Goal: Find specific page/section: Find specific page/section

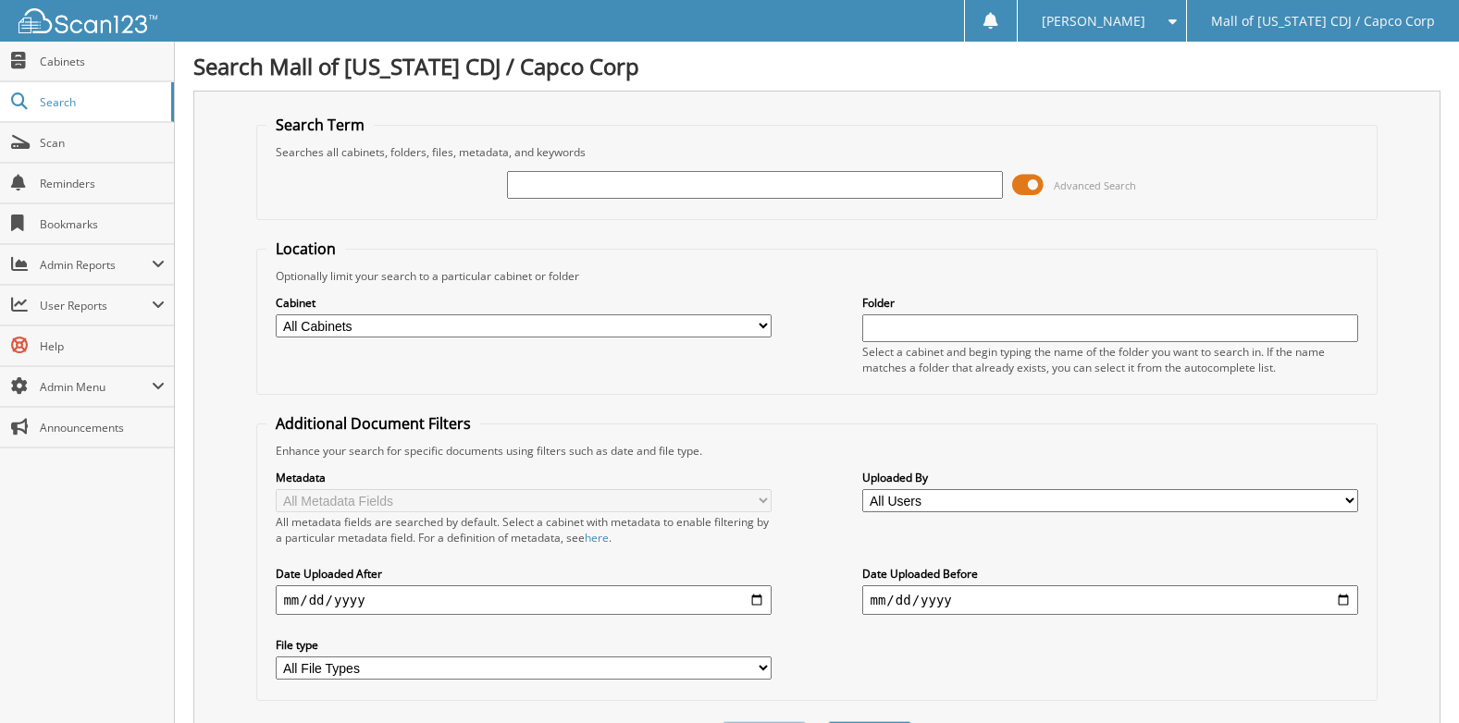
click at [568, 181] on input "text" at bounding box center [754, 185] width 495 height 28
type input "73603"
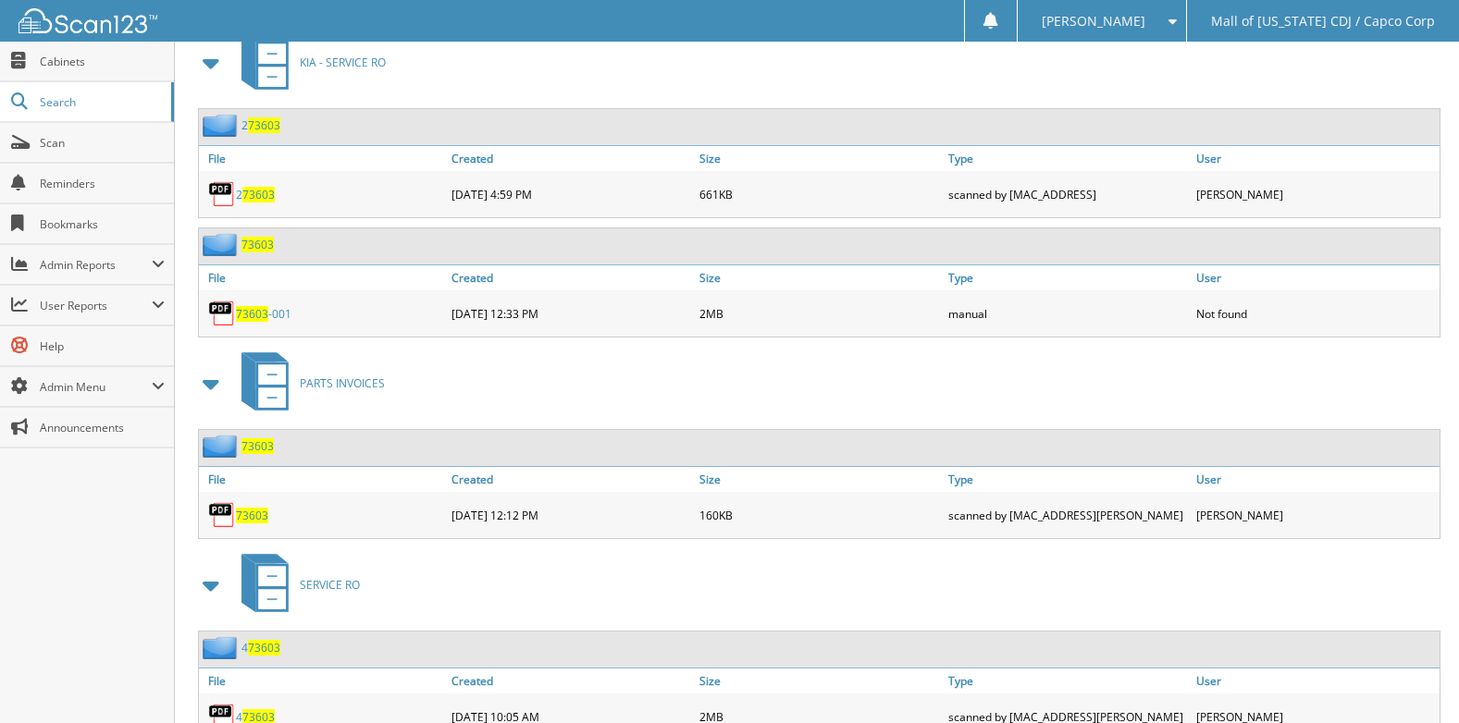
scroll to position [833, 0]
click at [253, 512] on span "73603" at bounding box center [252, 515] width 32 height 16
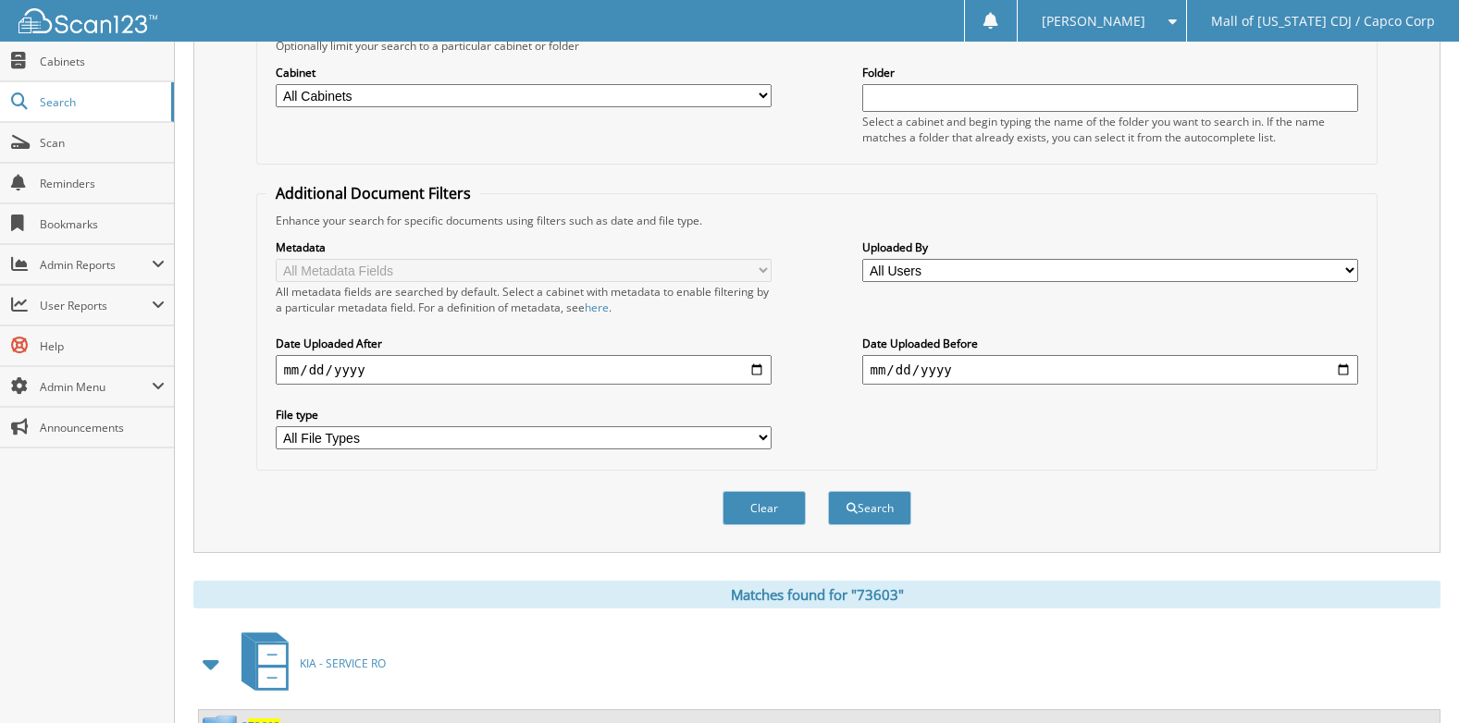
scroll to position [93, 0]
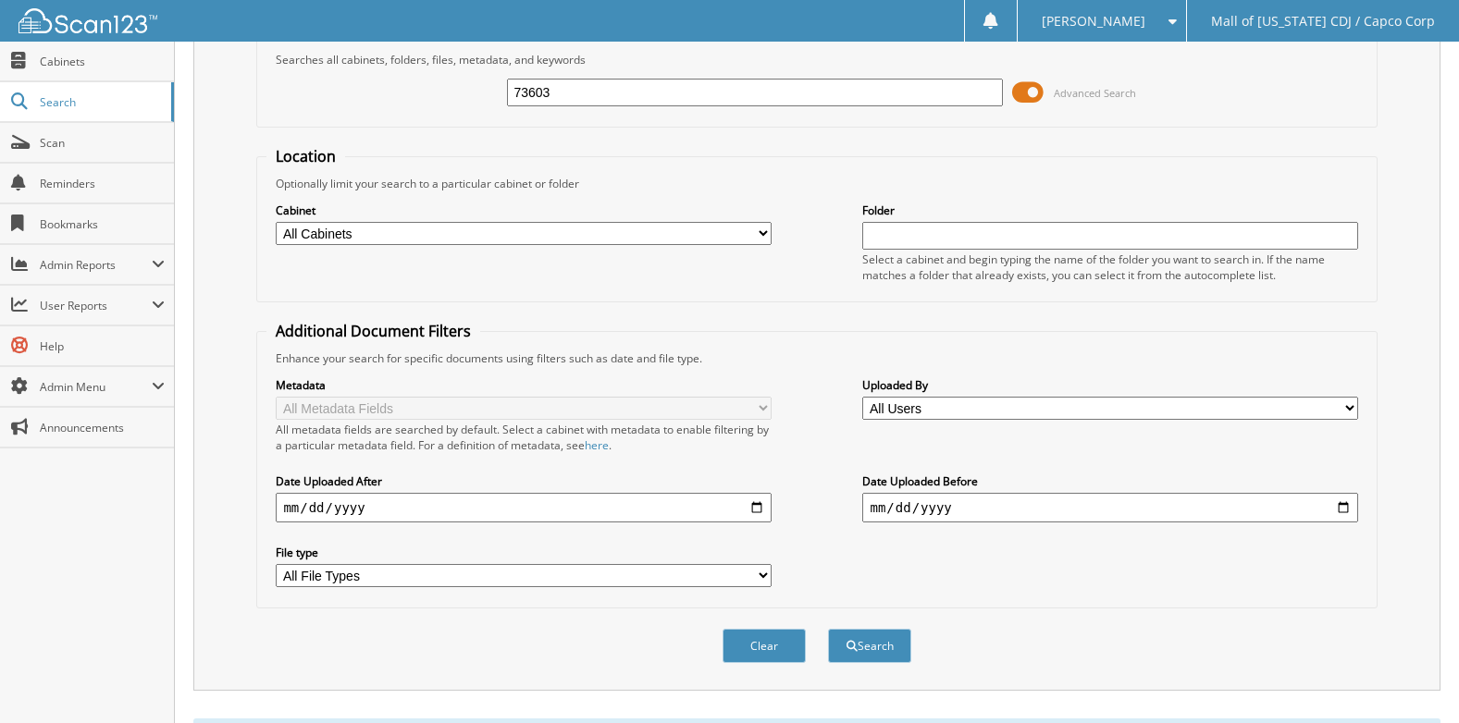
drag, startPoint x: 585, startPoint y: 94, endPoint x: 447, endPoint y: 97, distance: 137.9
click at [447, 97] on div "73603 Advanced Search" at bounding box center [816, 93] width 1100 height 50
paste input "74340"
type input "74340"
click at [828, 629] on button "Search" at bounding box center [869, 646] width 83 height 34
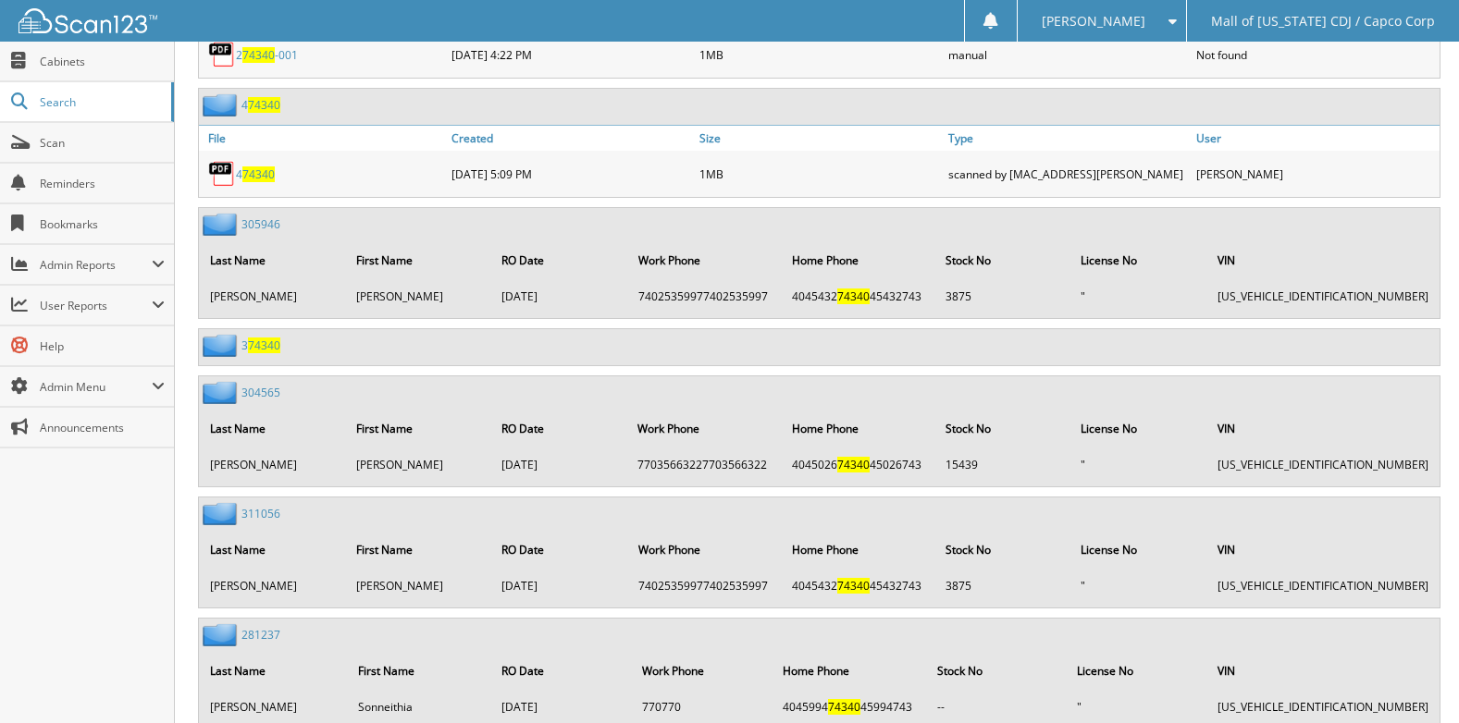
scroll to position [2403, 0]
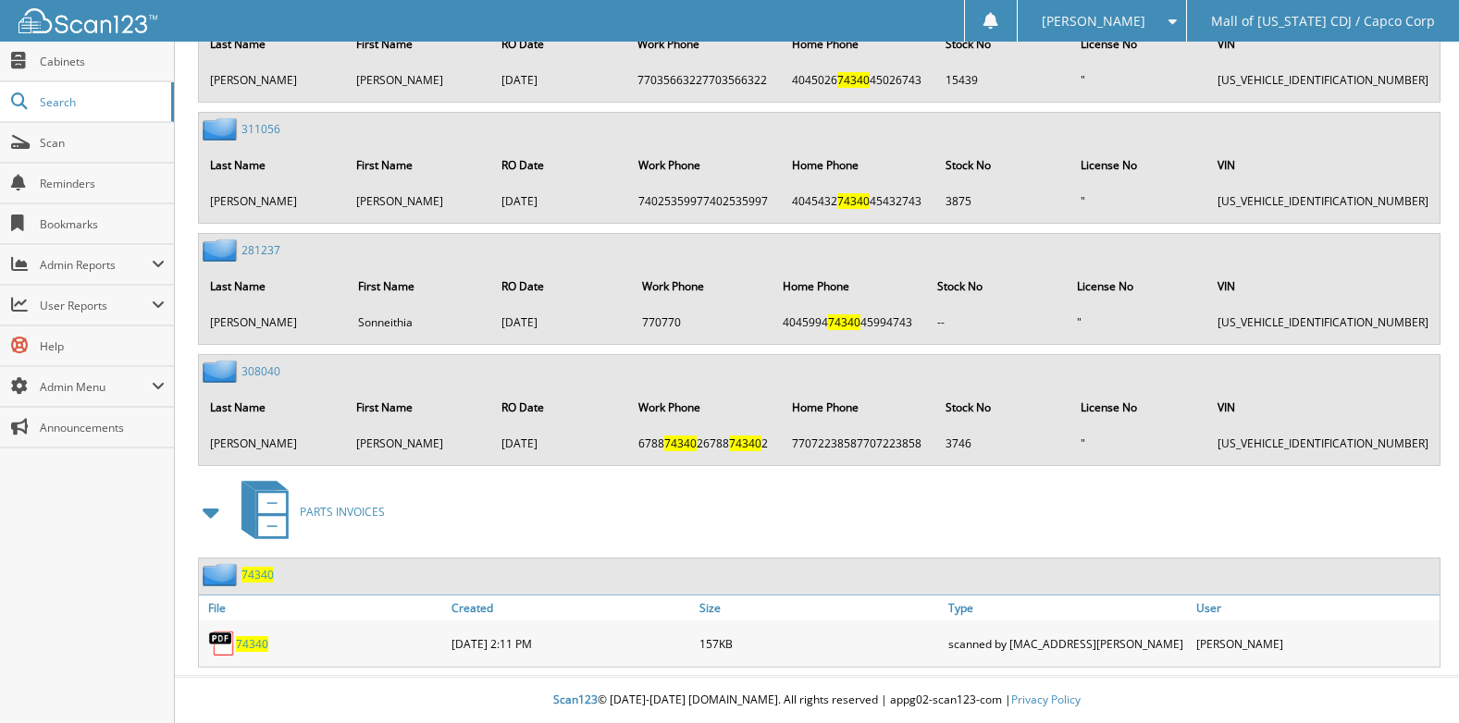
click at [250, 641] on span "74340" at bounding box center [252, 644] width 32 height 16
